Goal: Task Accomplishment & Management: Use online tool/utility

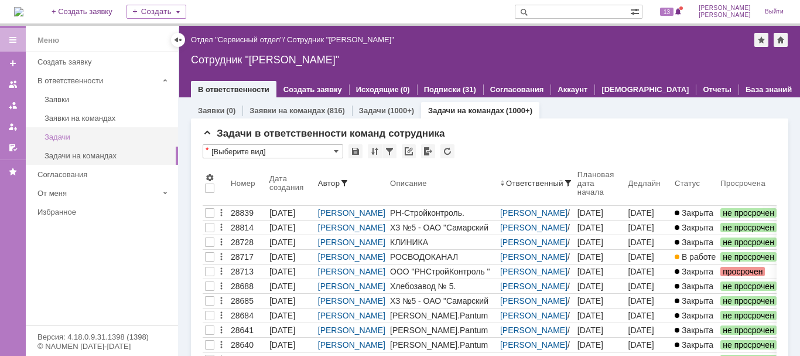
click at [69, 137] on div "Задачи" at bounding box center [108, 136] width 127 height 9
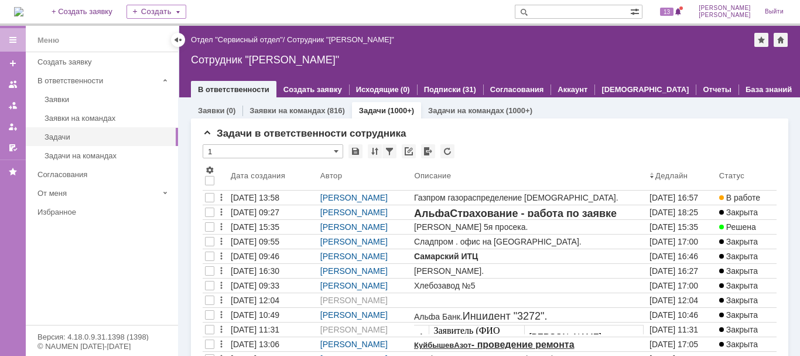
click at [279, 197] on div "[DATE] 13:58" at bounding box center [255, 197] width 49 height 9
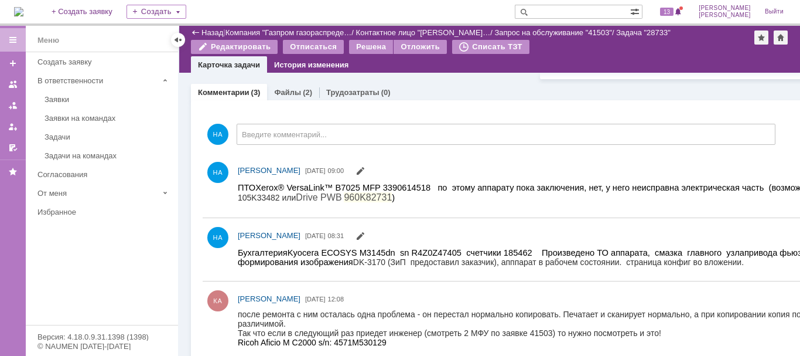
drag, startPoint x: 156, startPoint y: 13, endPoint x: 392, endPoint y: 213, distance: 308.8
click at [392, 213] on div "НА [PERSON_NAME] [DATE] 09:00" at bounding box center [567, 185] width 729 height 55
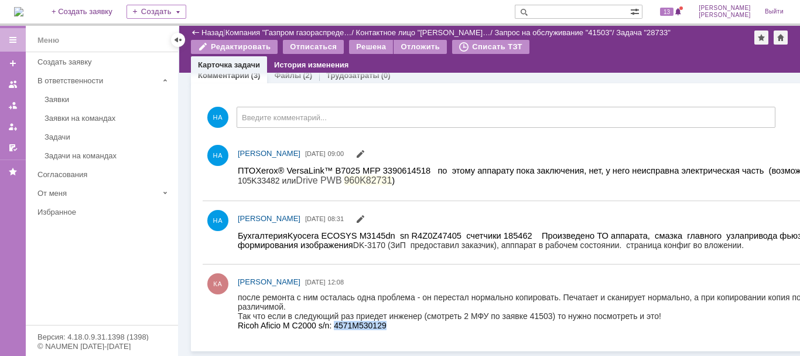
drag, startPoint x: 334, startPoint y: 323, endPoint x: 618, endPoint y: 613, distance: 405.5
click at [381, 329] on html "после ремонта с ним осталась одна проблема - он перестал нормально копировать. …" at bounding box center [582, 310] width 689 height 37
copy span "4571M530129"
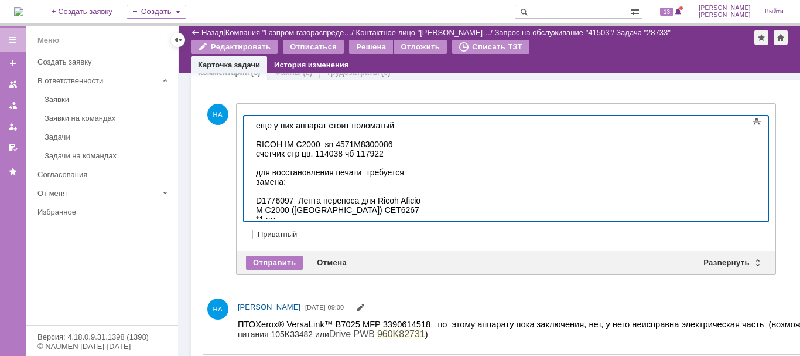
scroll to position [616, 0]
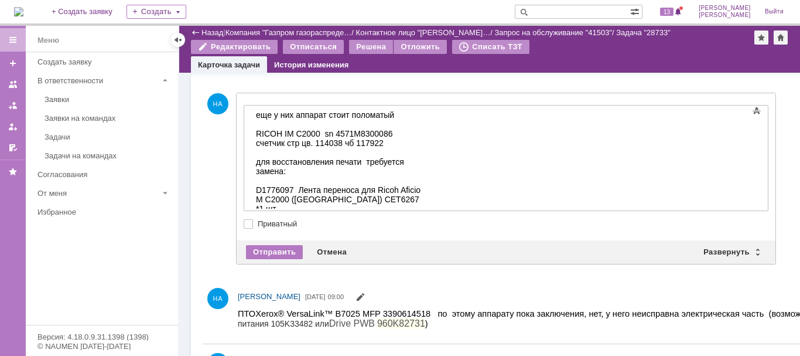
click at [286, 247] on div "Отправить Отмена Развернуть Свернуть" at bounding box center [506, 251] width 539 height 23
click at [285, 252] on div "Отправить" at bounding box center [274, 252] width 57 height 14
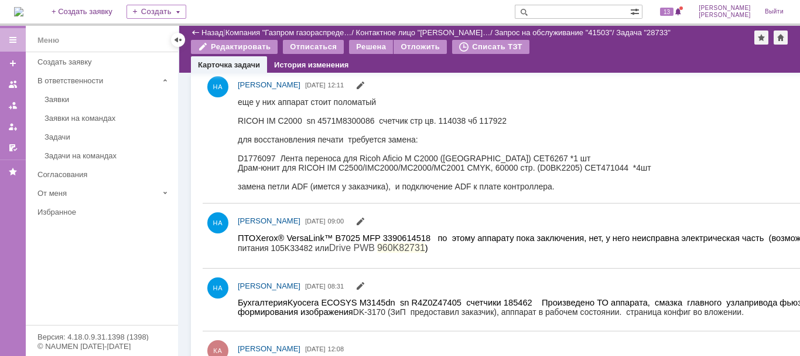
scroll to position [693, 0]
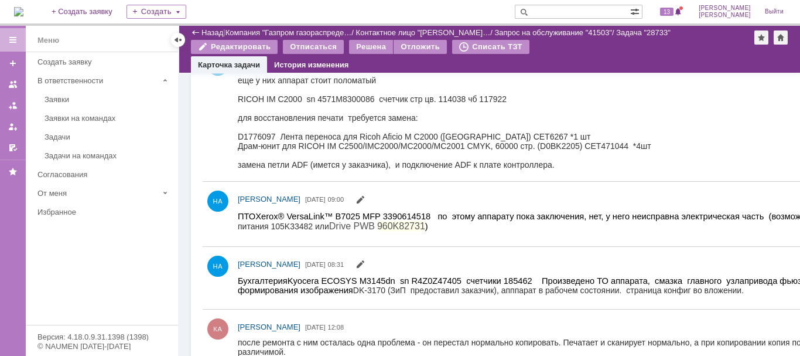
click at [629, 144] on div "Драм-юнит для RICOH IM C2500/IMC2000/MC2000/MC2001 CMYK, 60000 стр. (D0BK2205) …" at bounding box center [444, 145] width 413 height 9
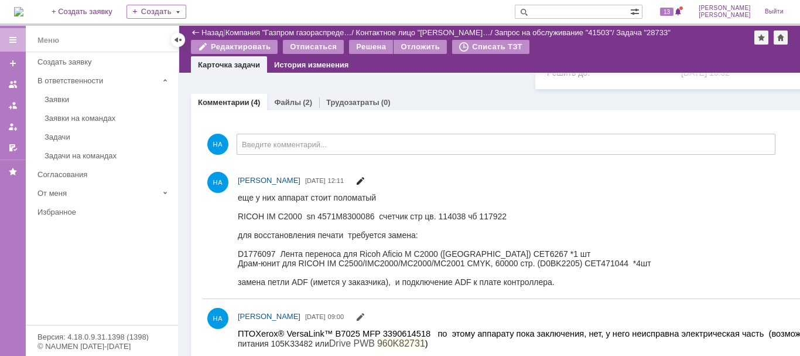
click at [365, 185] on span at bounding box center [360, 181] width 9 height 9
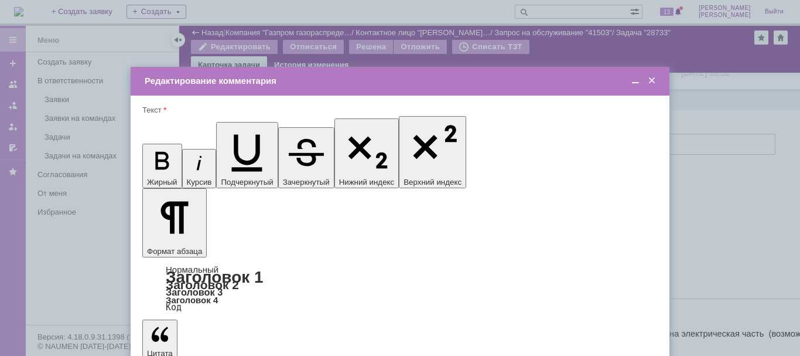
scroll to position [0, 0]
